Goal: Task Accomplishment & Management: Use online tool/utility

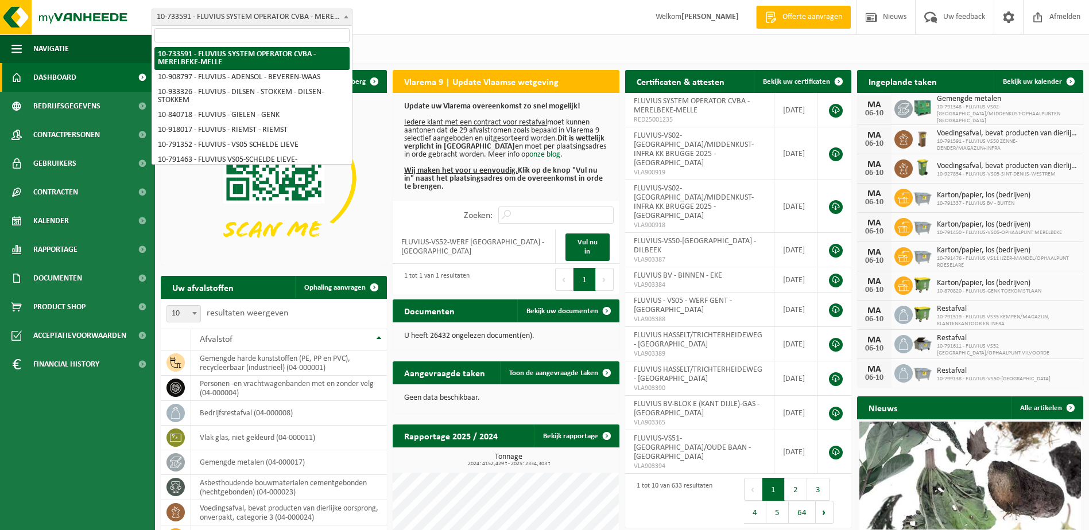
click at [341, 14] on span at bounding box center [345, 16] width 11 height 15
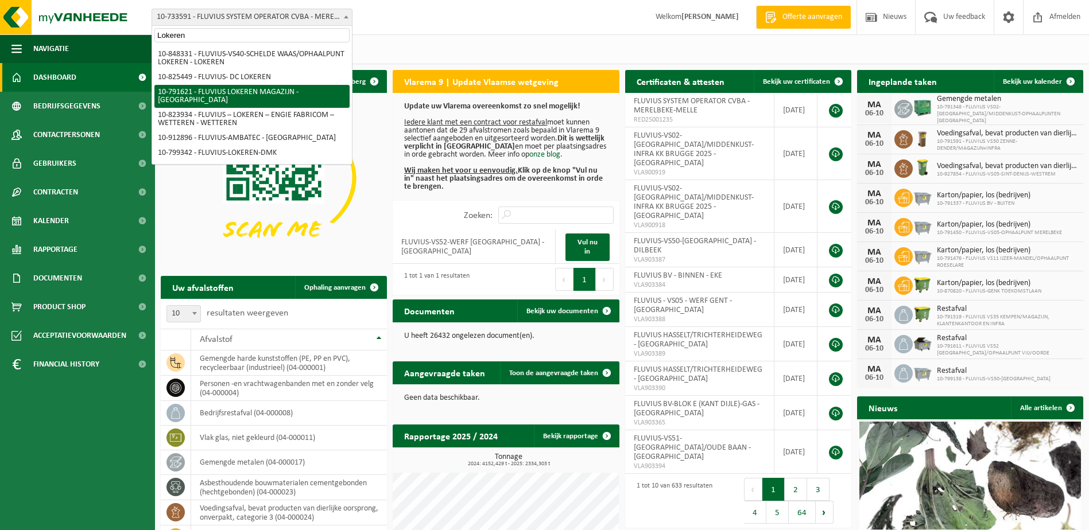
type input "Lokeren"
select select "30279"
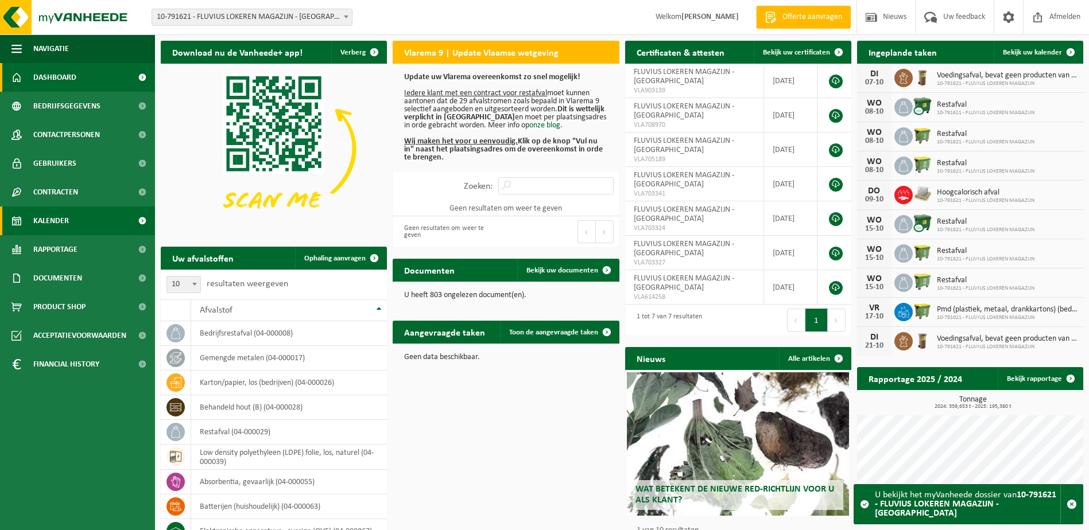
click at [55, 224] on span "Kalender" at bounding box center [51, 221] width 36 height 29
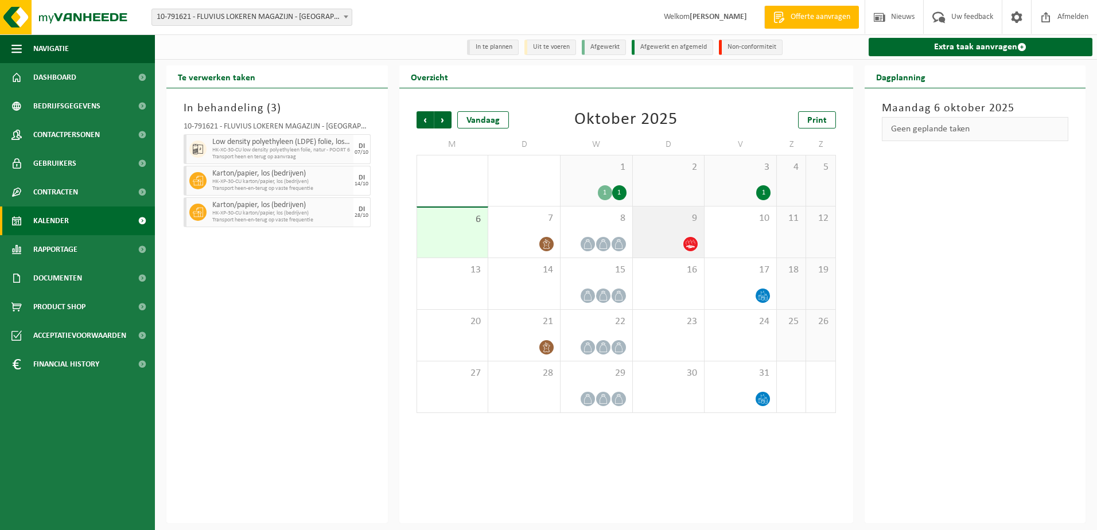
click at [687, 215] on span "9" at bounding box center [669, 218] width 60 height 13
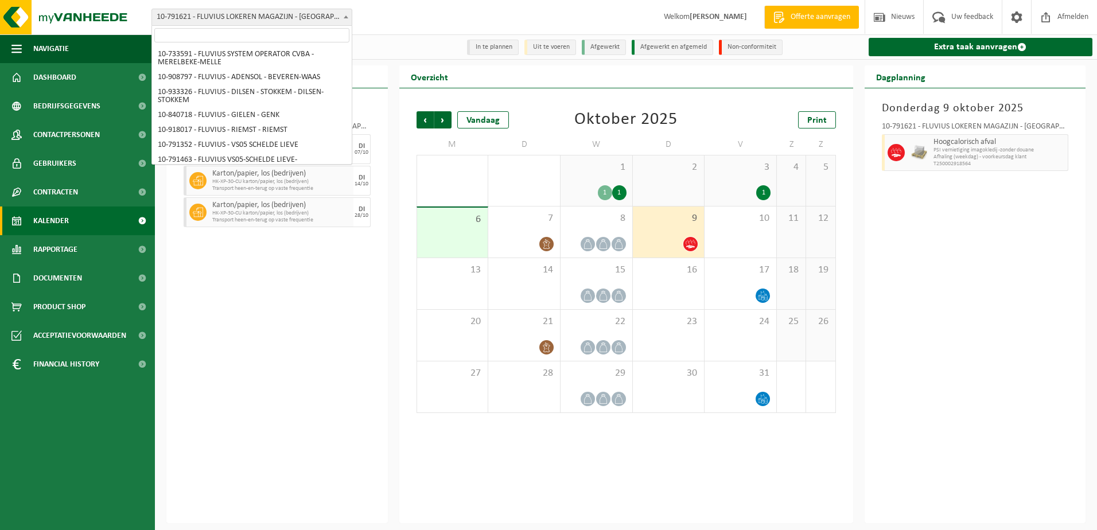
click at [335, 20] on span "10-791621 - FLUVIUS LOKEREN MAGAZIJN - [GEOGRAPHIC_DATA]" at bounding box center [252, 17] width 200 height 16
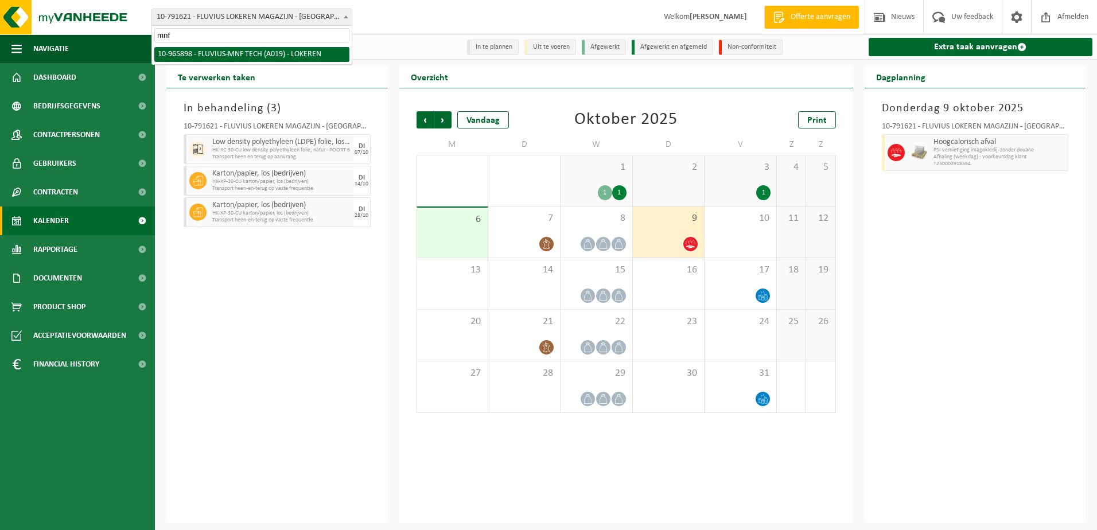
type input "mnf"
select select "152626"
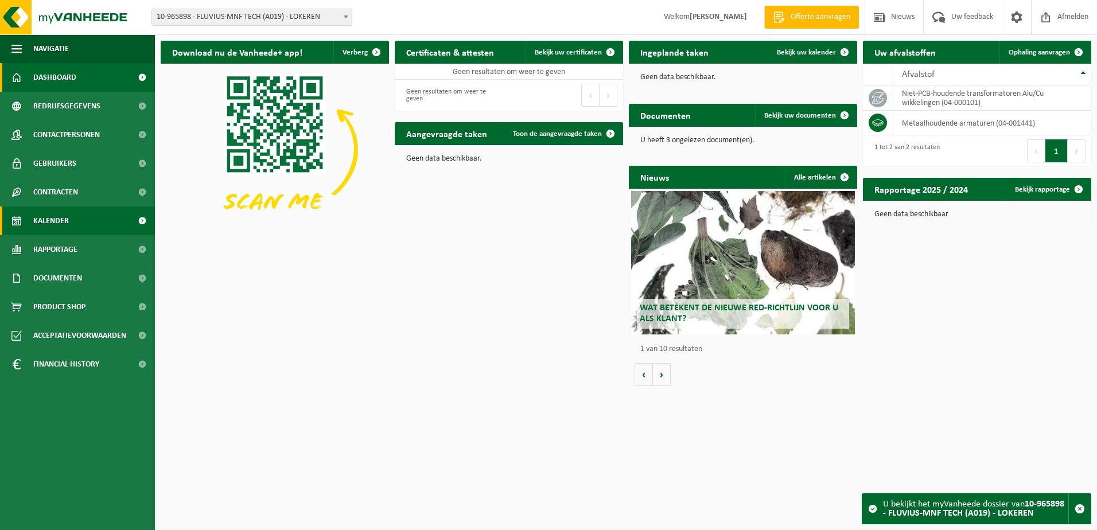
click at [51, 220] on span "Kalender" at bounding box center [51, 221] width 36 height 29
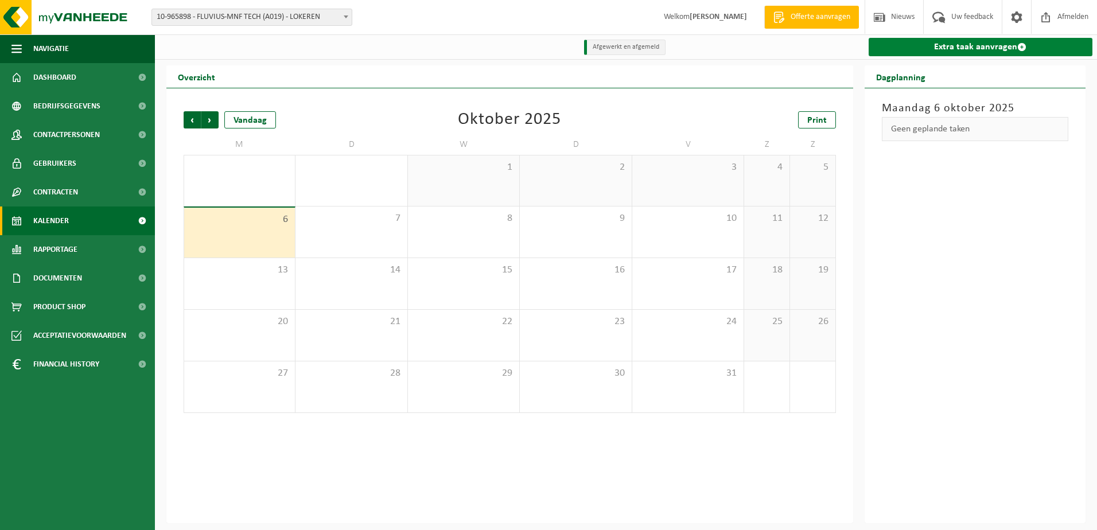
click at [978, 50] on link "Extra taak aanvragen" at bounding box center [981, 47] width 224 height 18
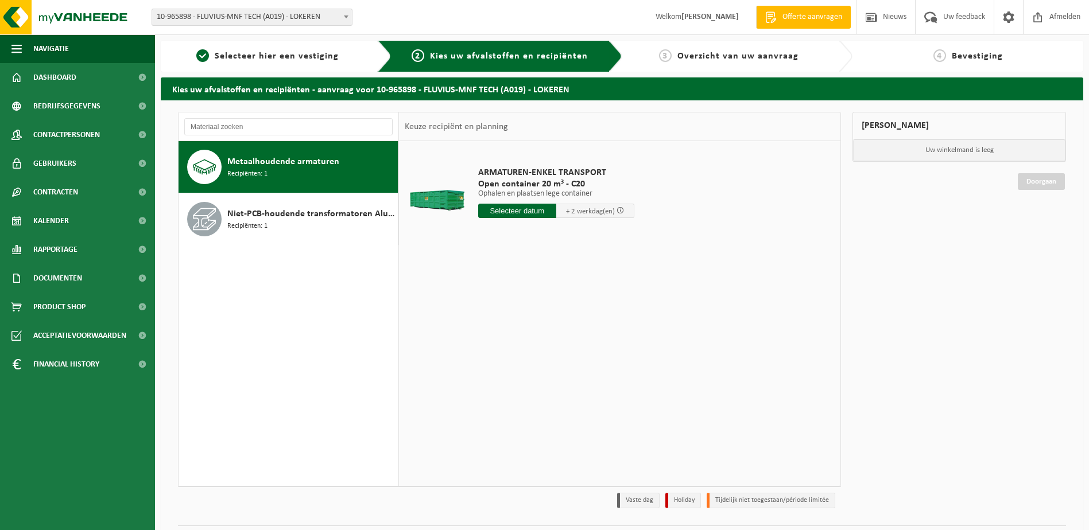
click at [511, 213] on input "text" at bounding box center [517, 211] width 78 height 14
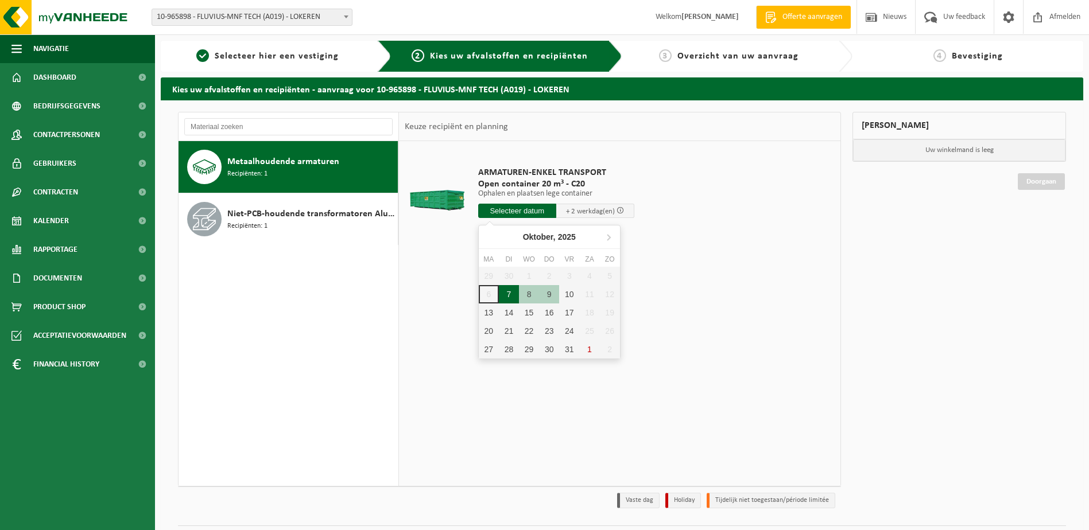
click at [506, 293] on div "7" at bounding box center [509, 294] width 20 height 18
type input "Van [DATE]"
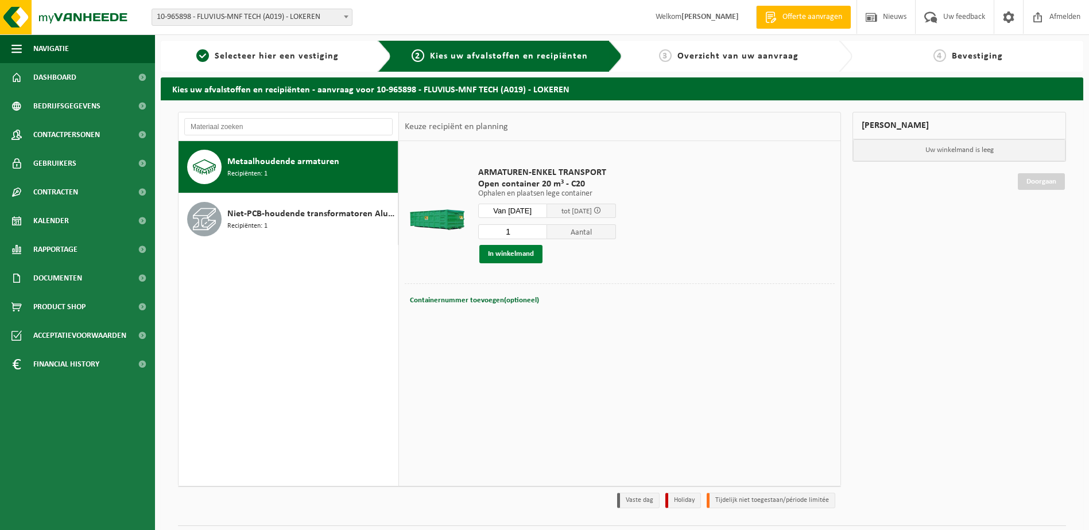
click at [504, 254] on button "In winkelmand" at bounding box center [510, 254] width 63 height 18
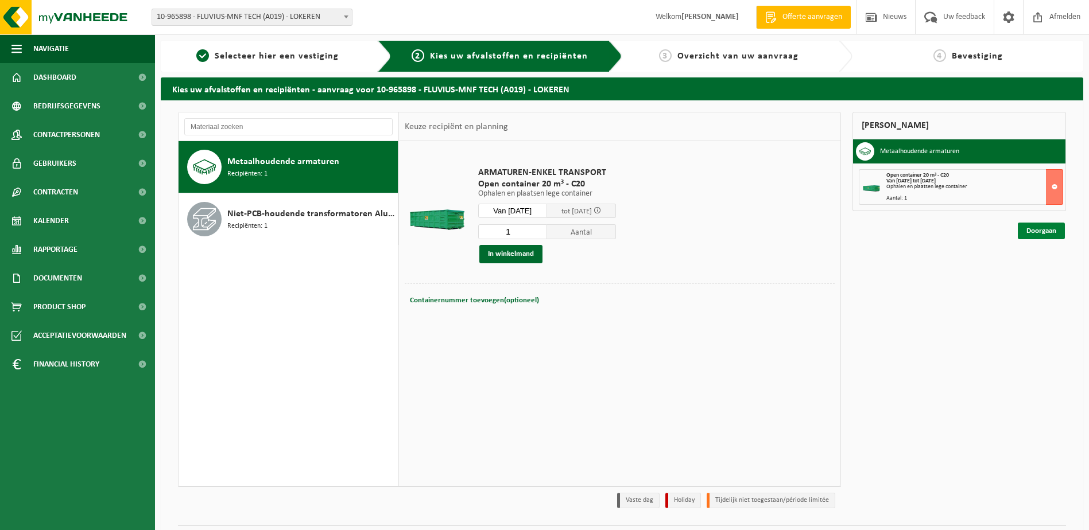
click at [1047, 231] on link "Doorgaan" at bounding box center [1040, 231] width 47 height 17
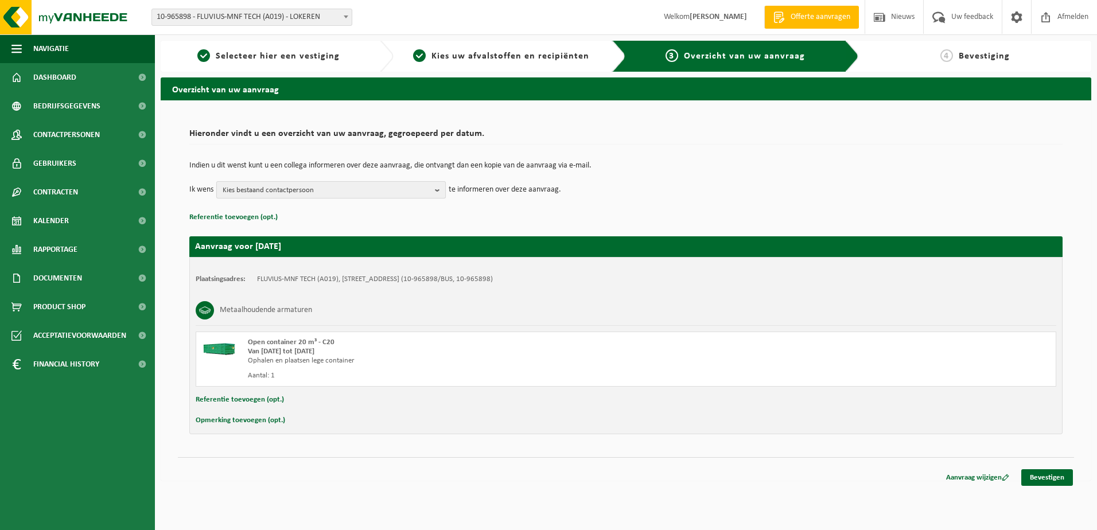
click at [440, 189] on b "button" at bounding box center [440, 190] width 10 height 16
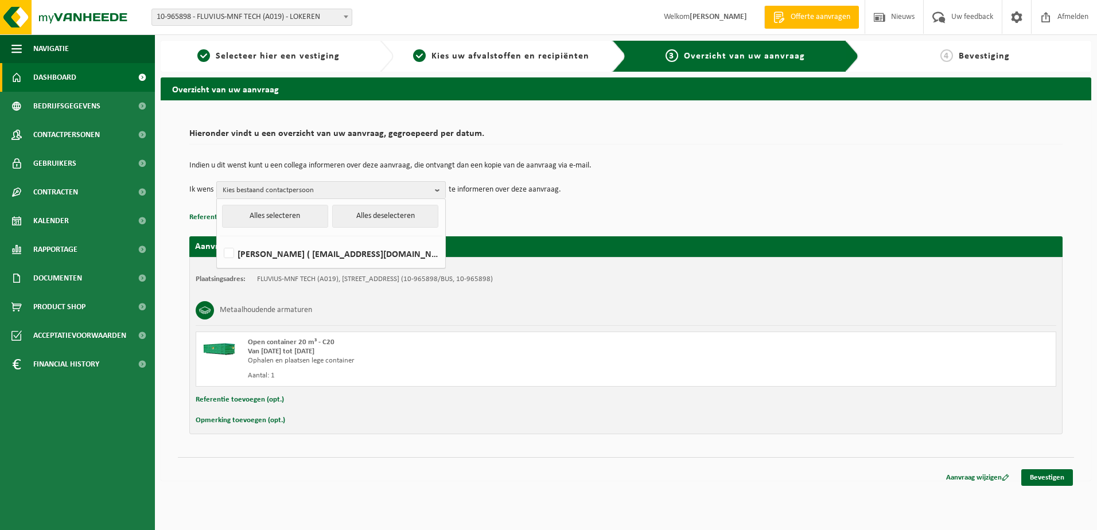
click at [51, 73] on span "Dashboard" at bounding box center [54, 77] width 43 height 29
